Goal: Information Seeking & Learning: Learn about a topic

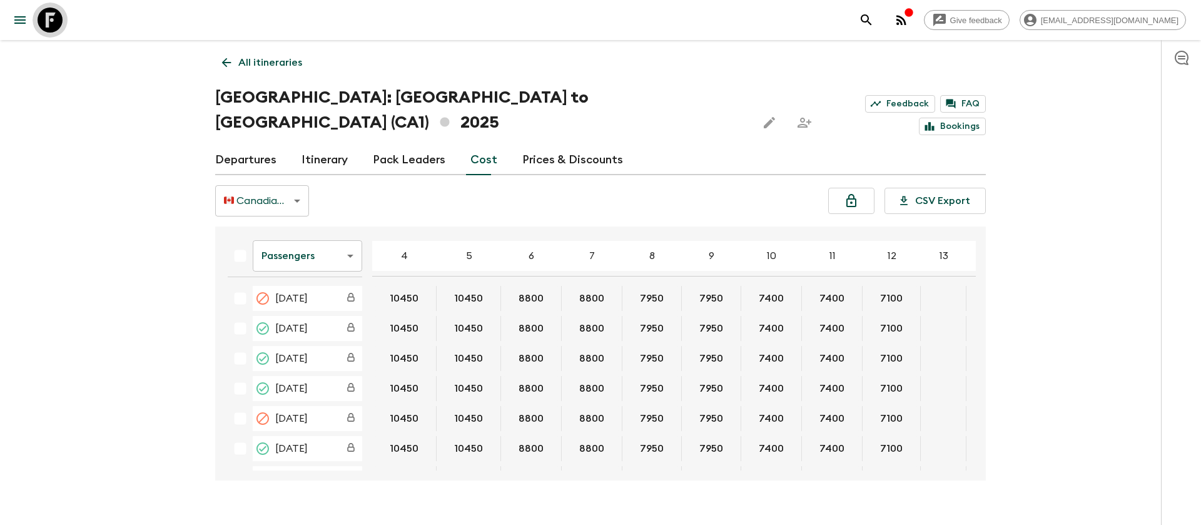
click at [44, 17] on icon at bounding box center [50, 20] width 25 height 25
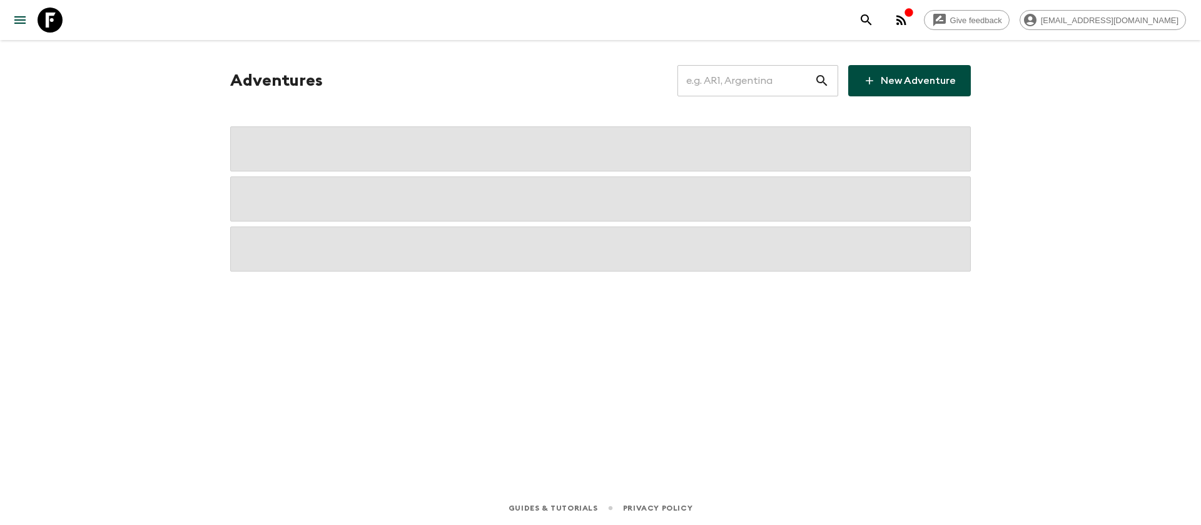
click at [755, 81] on input "text" at bounding box center [745, 80] width 137 height 35
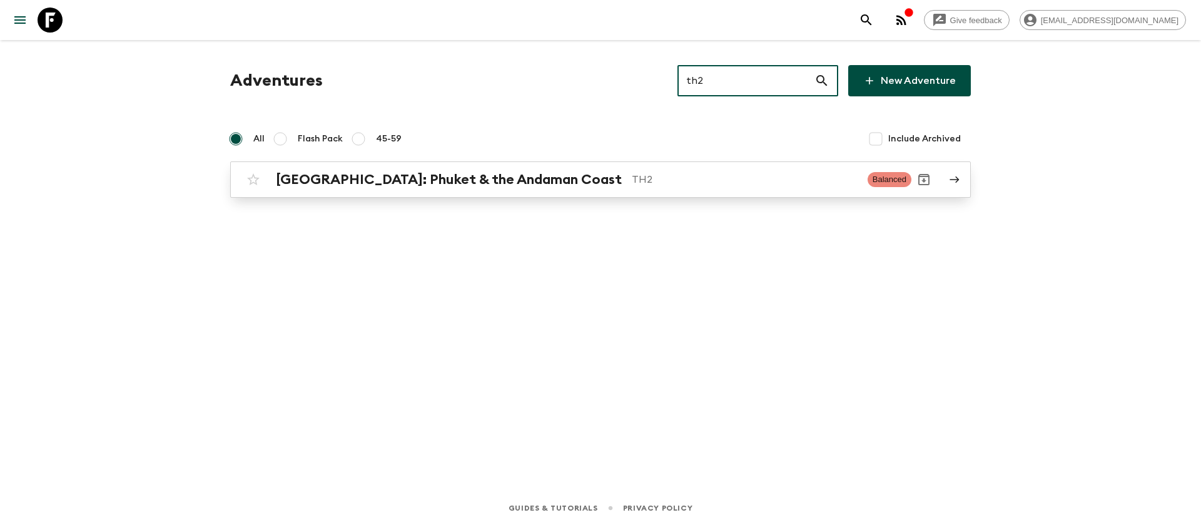
type input "th2"
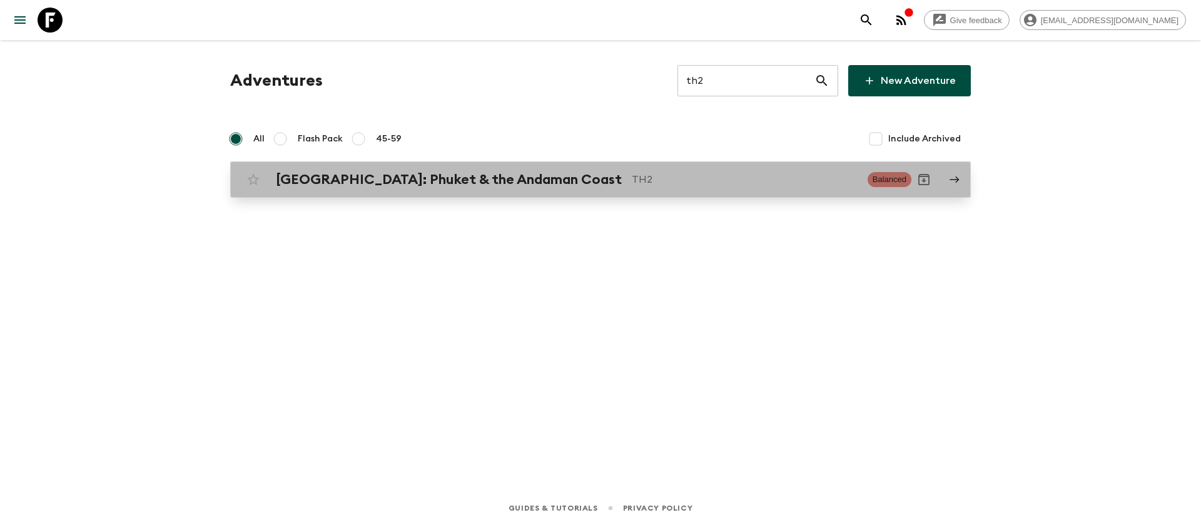
click at [457, 174] on h2 "[GEOGRAPHIC_DATA]: Phuket & the Andaman Coast" at bounding box center [449, 179] width 346 height 16
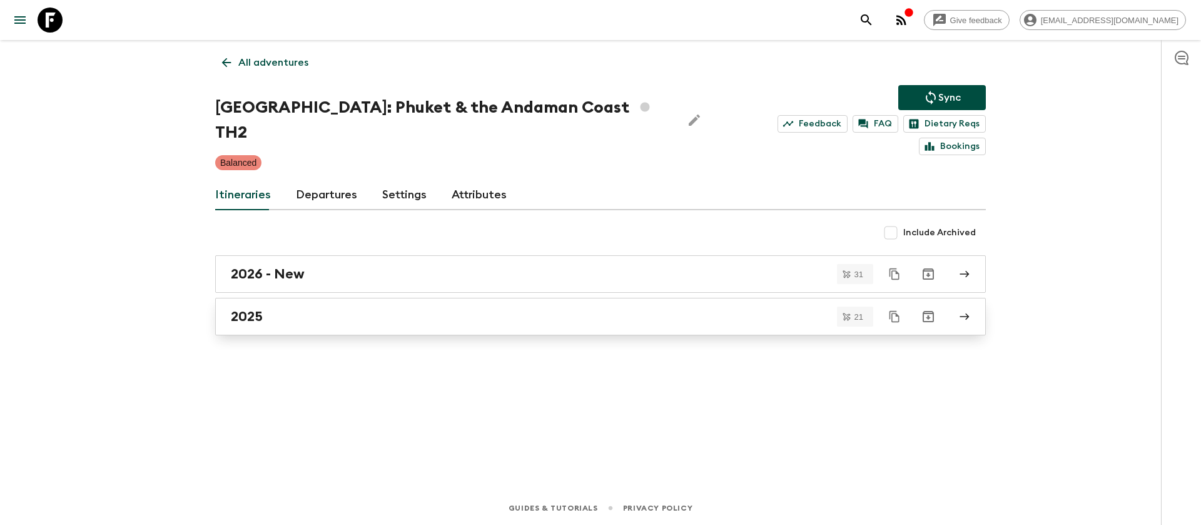
click at [256, 308] on h2 "2025" at bounding box center [247, 316] width 32 height 16
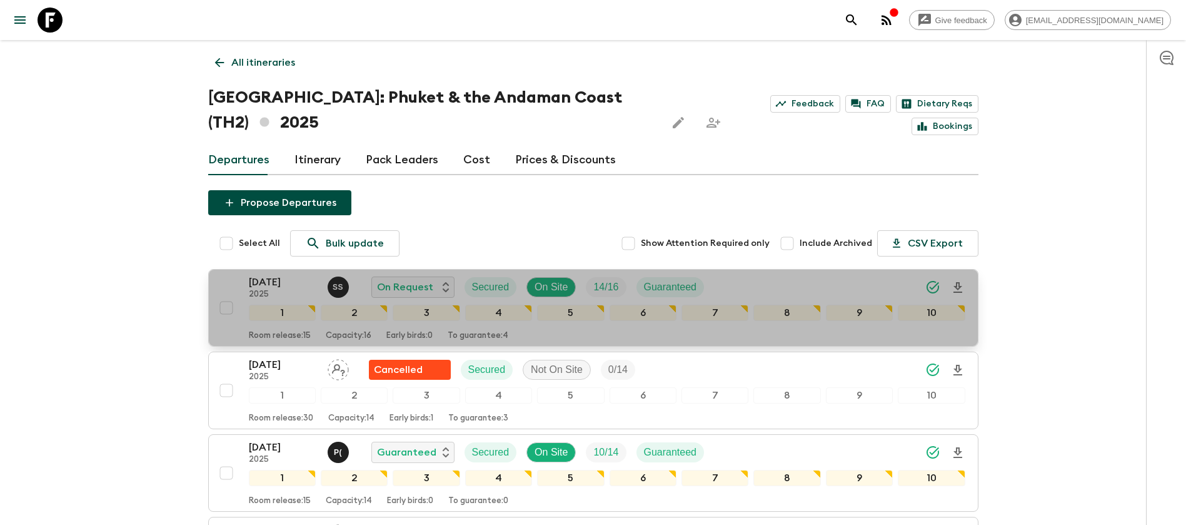
click at [281, 281] on p "[DATE]" at bounding box center [283, 282] width 69 height 15
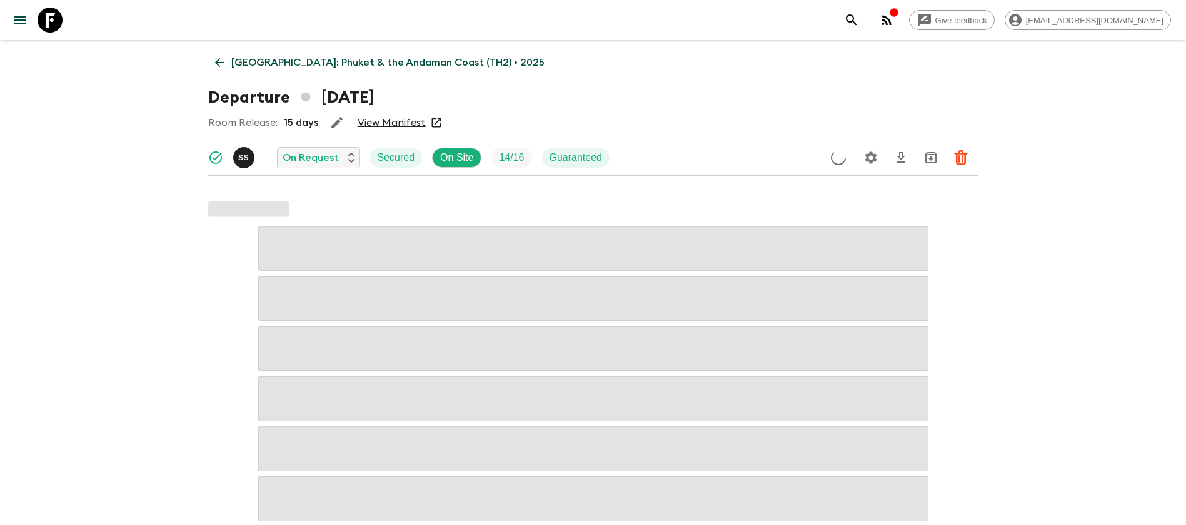
click at [395, 124] on link "View Manifest" at bounding box center [392, 122] width 68 height 13
click at [225, 69] on icon at bounding box center [220, 63] width 14 height 14
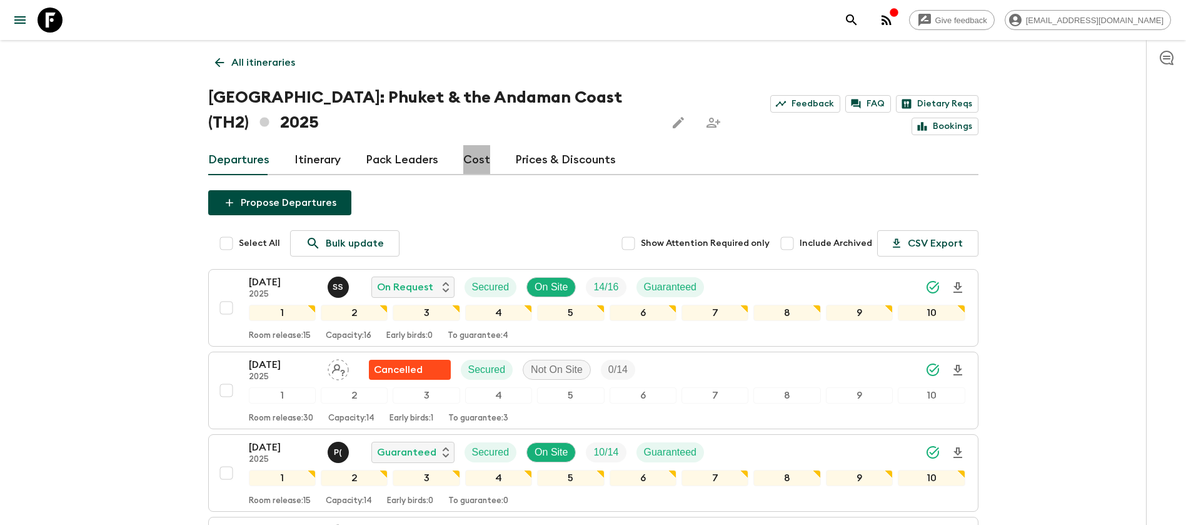
click at [475, 156] on link "Cost" at bounding box center [476, 160] width 27 height 30
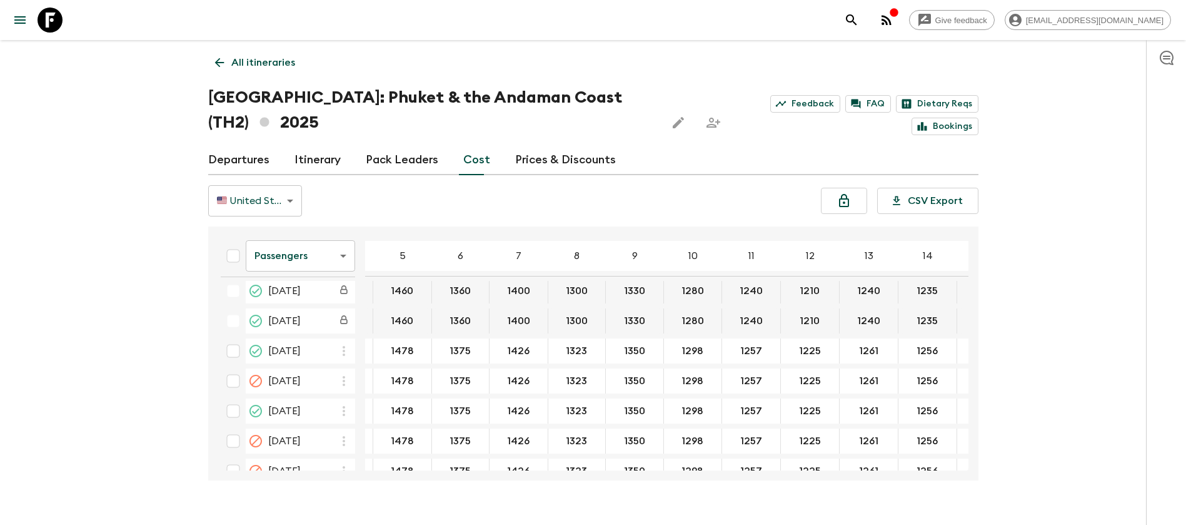
scroll to position [188, 75]
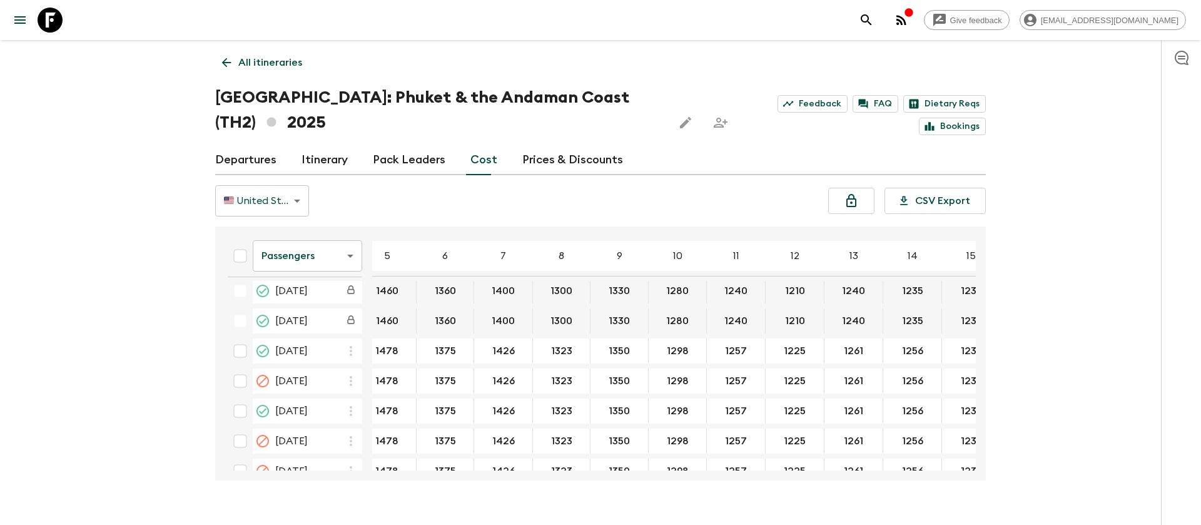
click at [299, 263] on body "Give feedback [EMAIL_ADDRESS][DOMAIN_NAME] All itineraries [GEOGRAPHIC_DATA]: […" at bounding box center [600, 274] width 1201 height 549
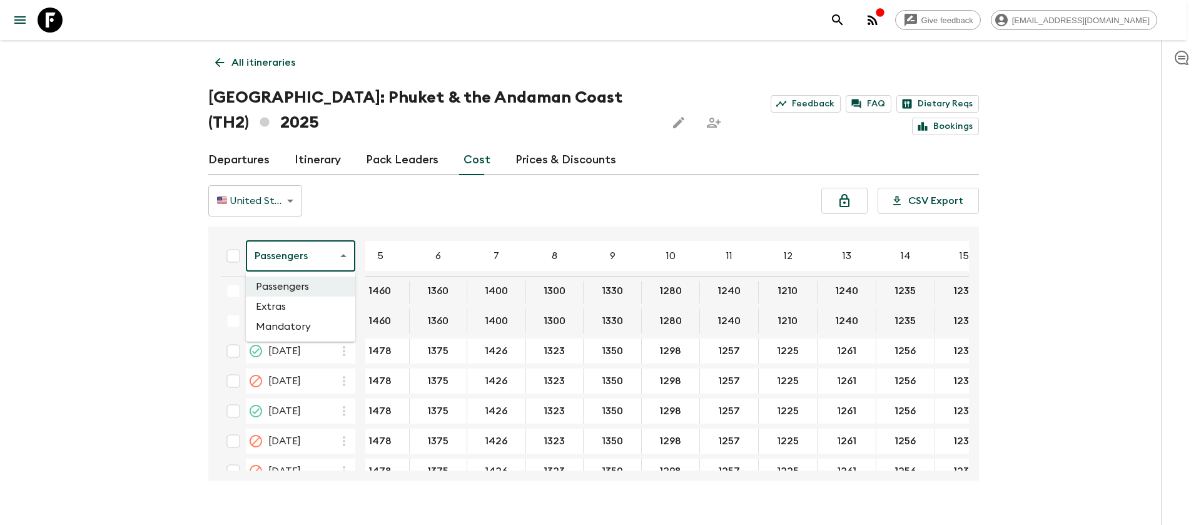
click at [300, 310] on li "Extras" at bounding box center [300, 306] width 109 height 20
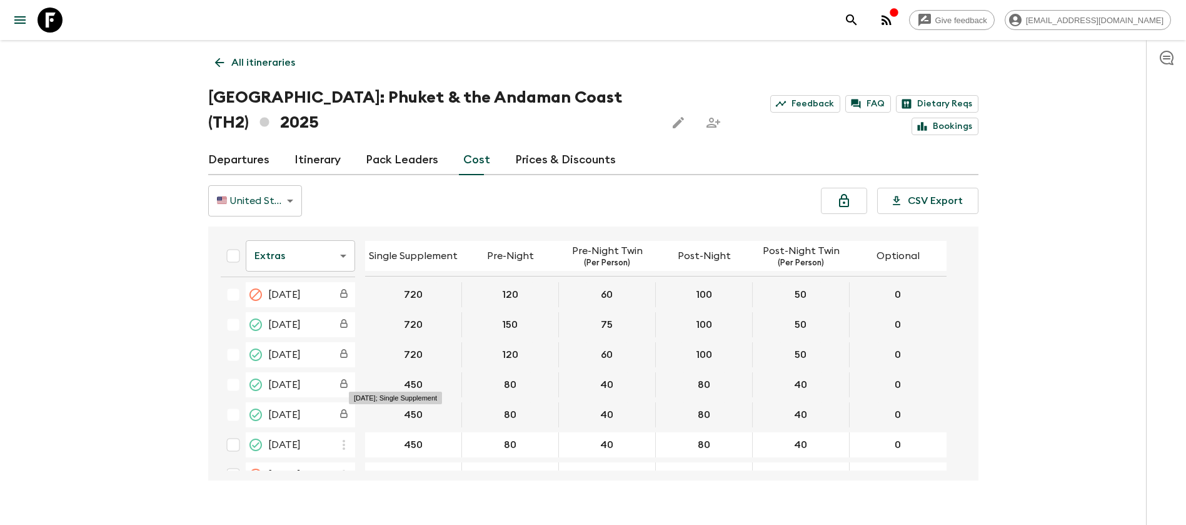
scroll to position [188, 0]
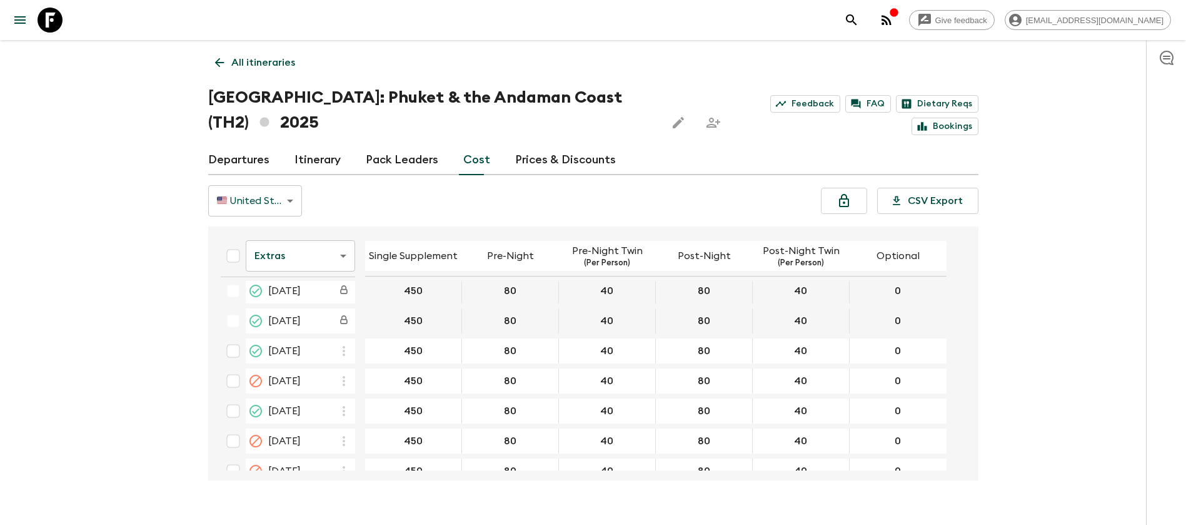
click at [53, 23] on icon at bounding box center [50, 20] width 25 height 25
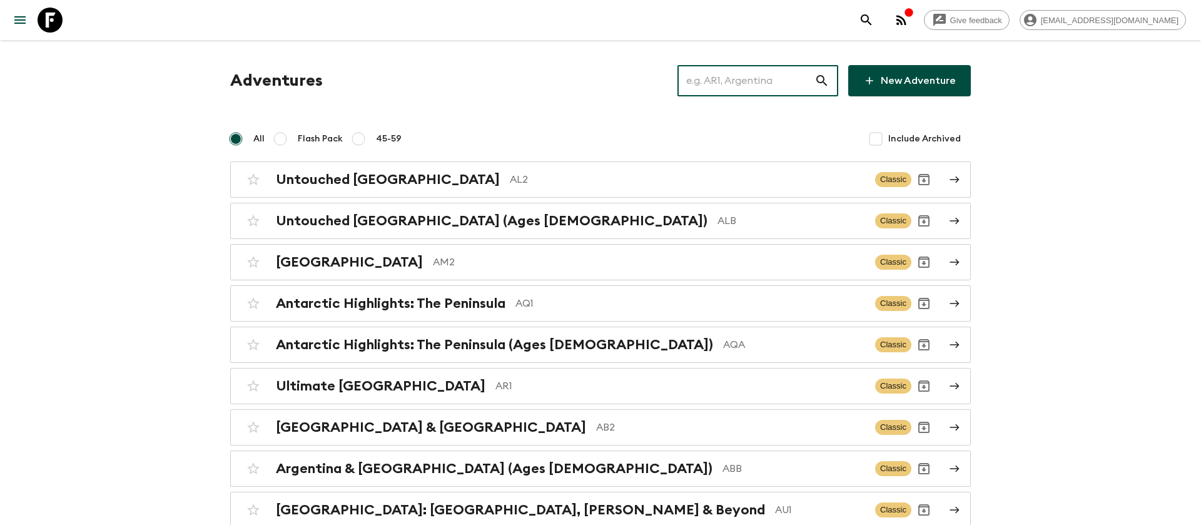
click at [769, 69] on input "text" at bounding box center [745, 80] width 137 height 35
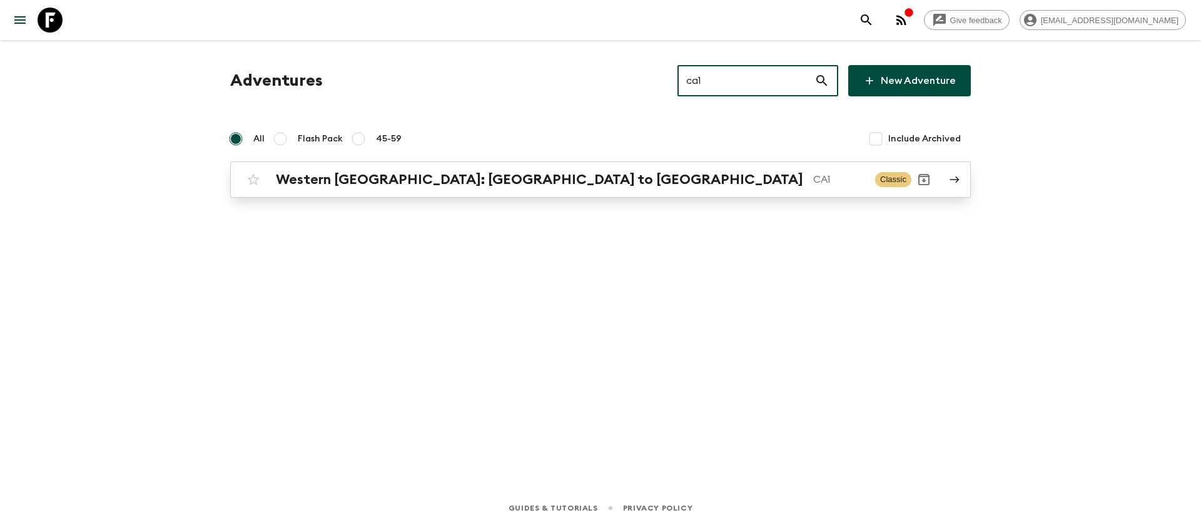
type input "ca1"
click at [813, 178] on p "CA1" at bounding box center [839, 179] width 52 height 15
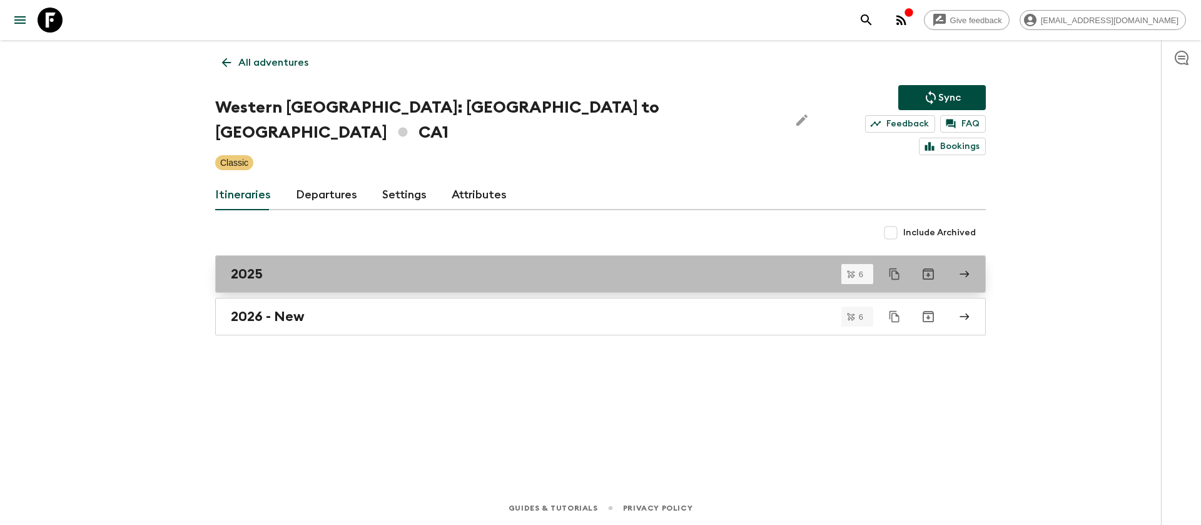
click at [265, 266] on div "2025" at bounding box center [588, 274] width 715 height 16
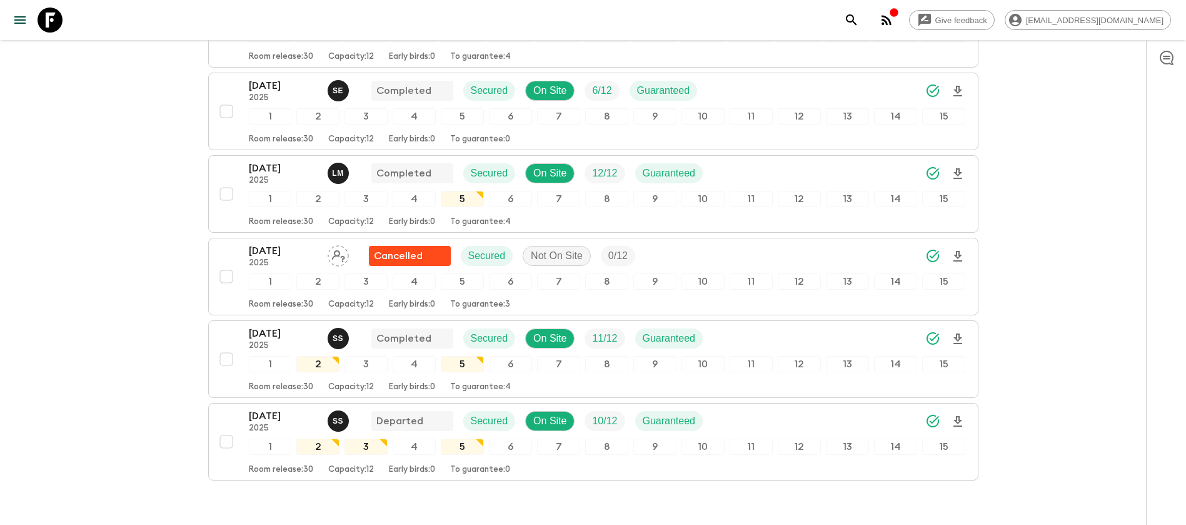
scroll to position [281, 0]
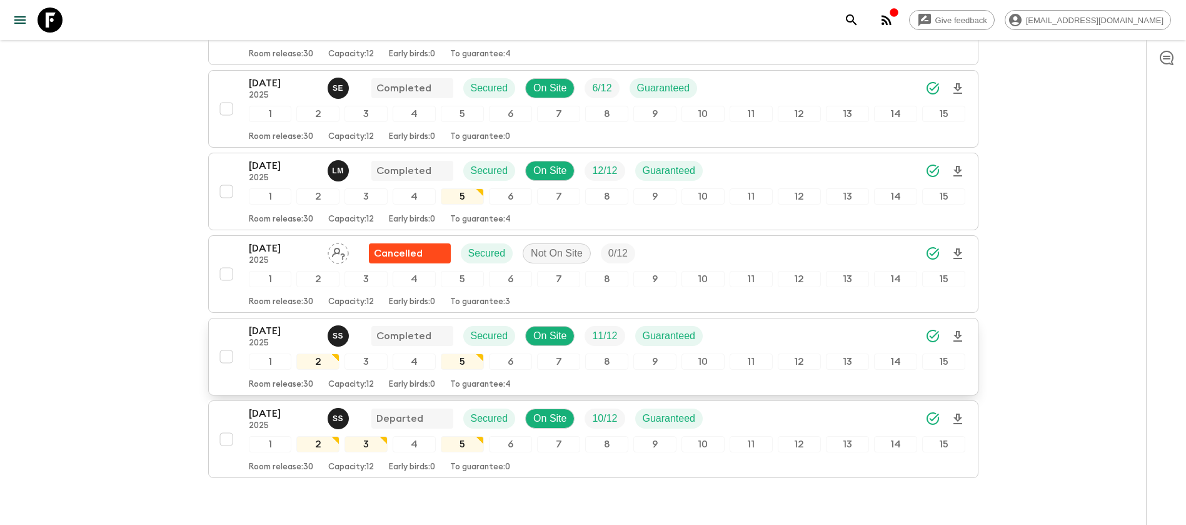
click at [281, 323] on p "[DATE]" at bounding box center [283, 330] width 69 height 15
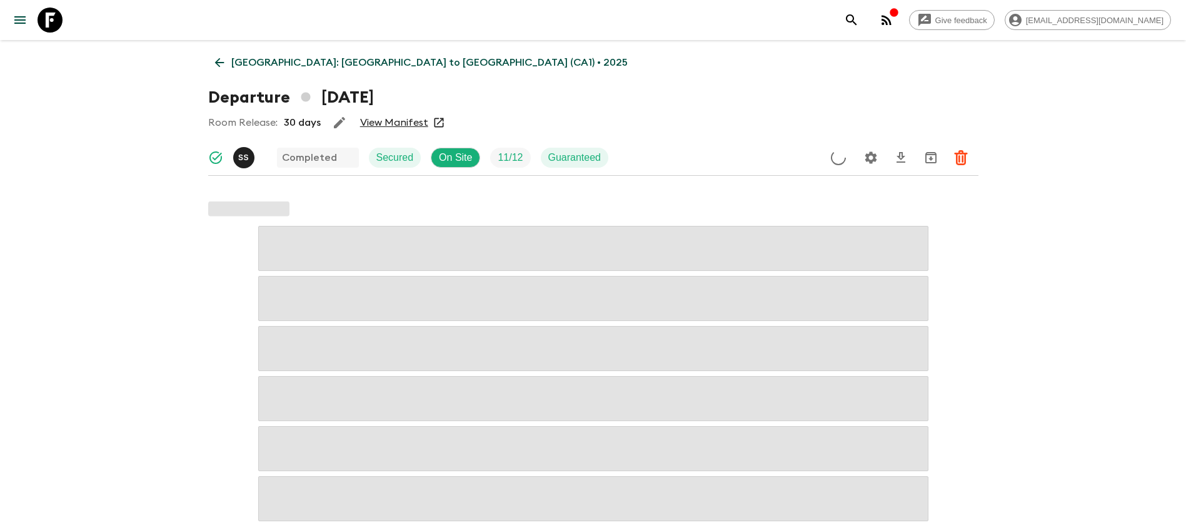
click at [383, 124] on link "View Manifest" at bounding box center [394, 122] width 68 height 13
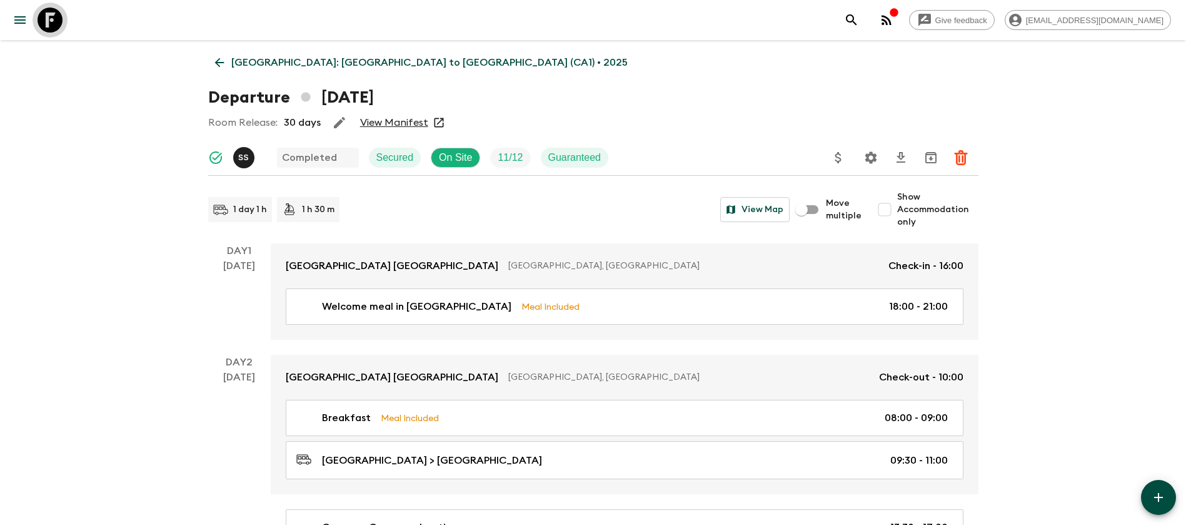
click at [56, 24] on icon at bounding box center [50, 20] width 25 height 25
